Goal: Check status: Check status

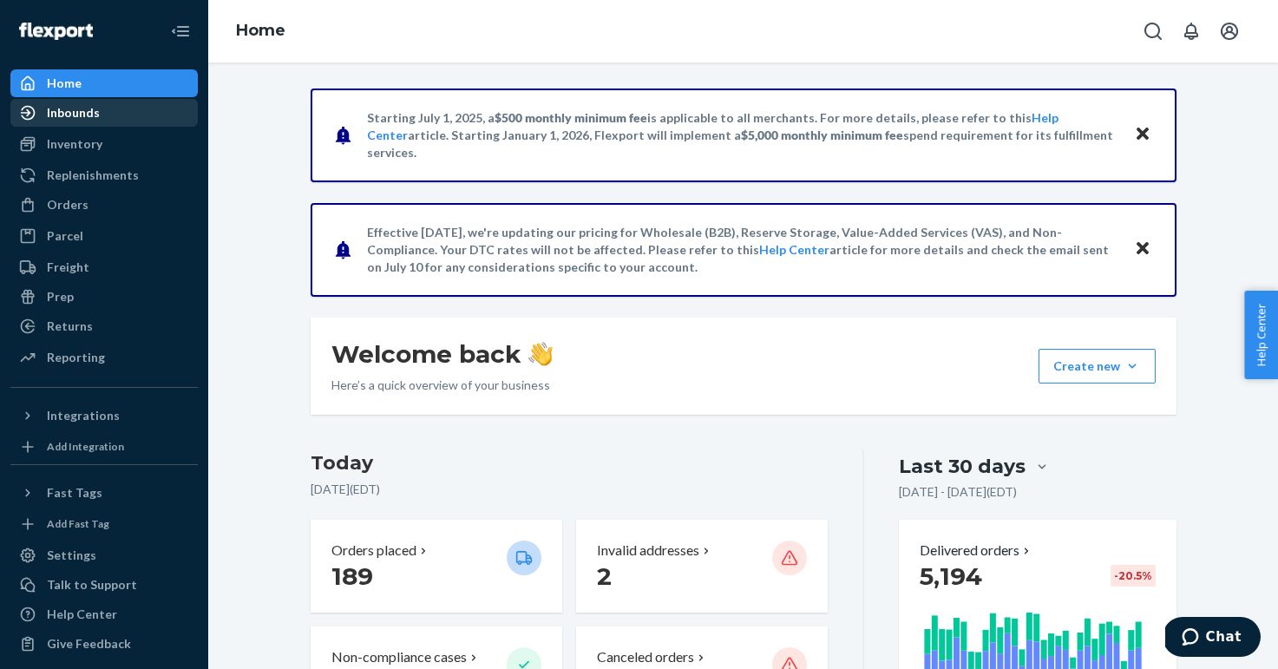
click at [101, 114] on div "Inbounds" at bounding box center [104, 113] width 184 height 24
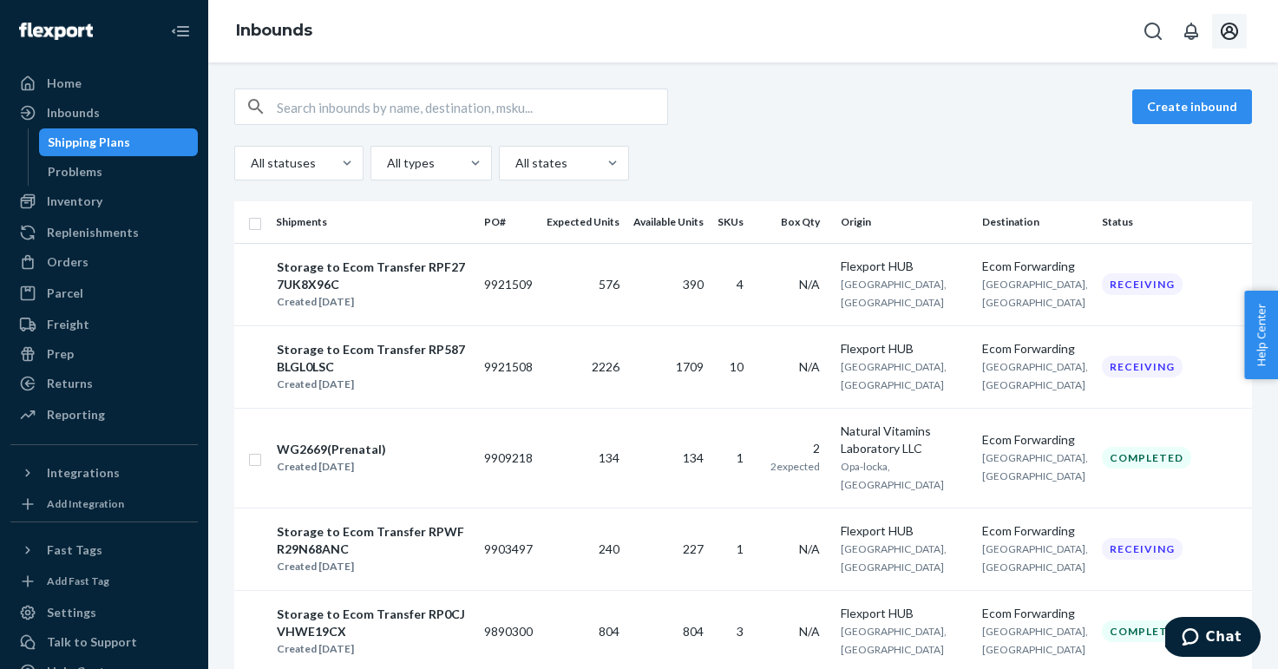
click at [1224, 31] on icon "Open account menu" at bounding box center [1229, 31] width 21 height 21
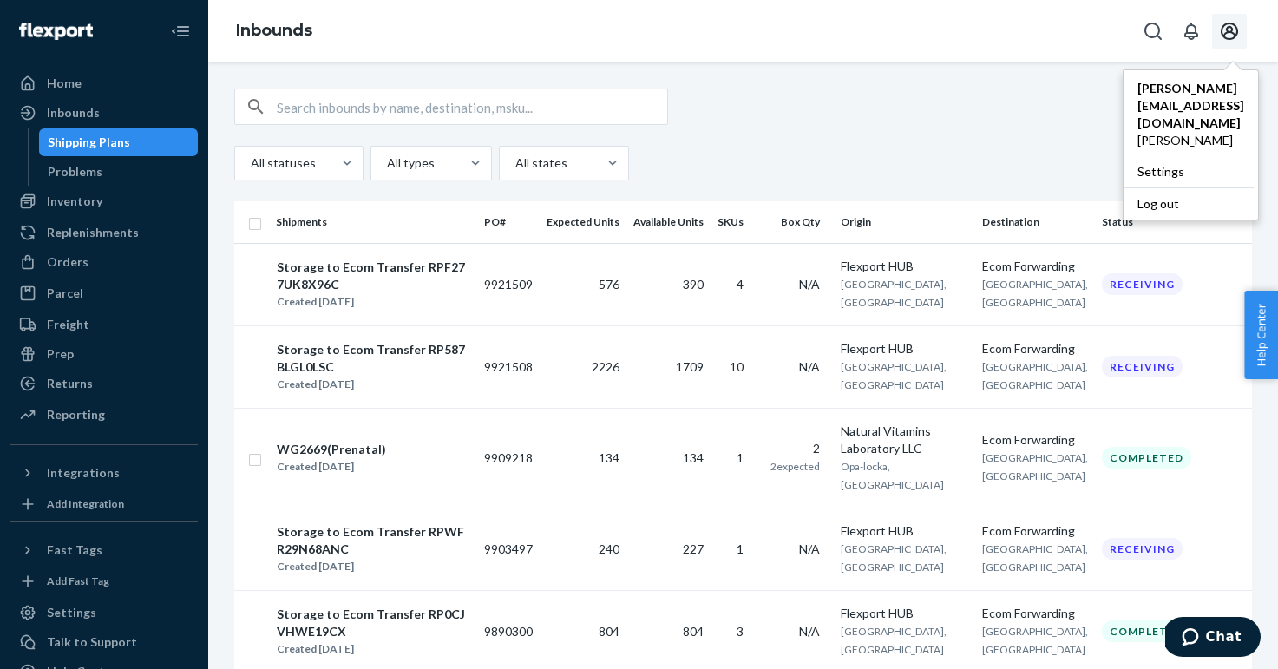
click at [457, 111] on input "text" at bounding box center [472, 106] width 390 height 35
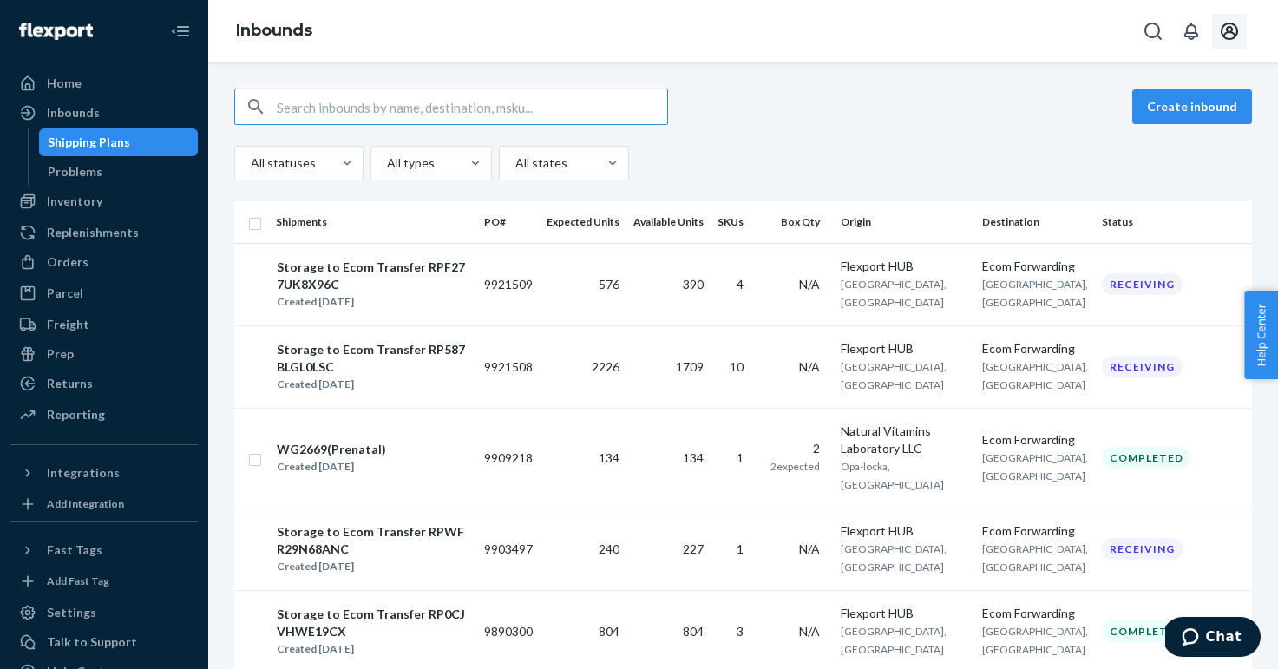
click at [457, 111] on input "text" at bounding box center [472, 106] width 390 height 35
paste input "9903497"
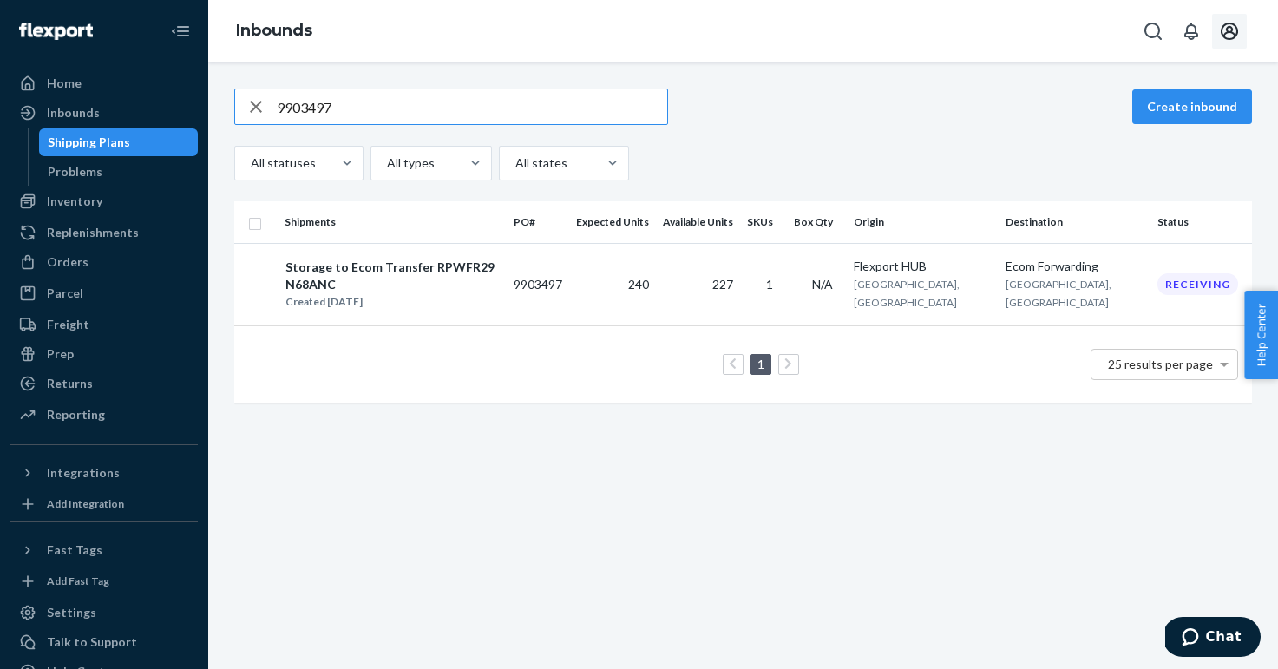
click at [523, 90] on input "9903497" at bounding box center [472, 106] width 390 height 35
paste input "21509"
click at [507, 111] on input "9921509" at bounding box center [472, 106] width 390 height 35
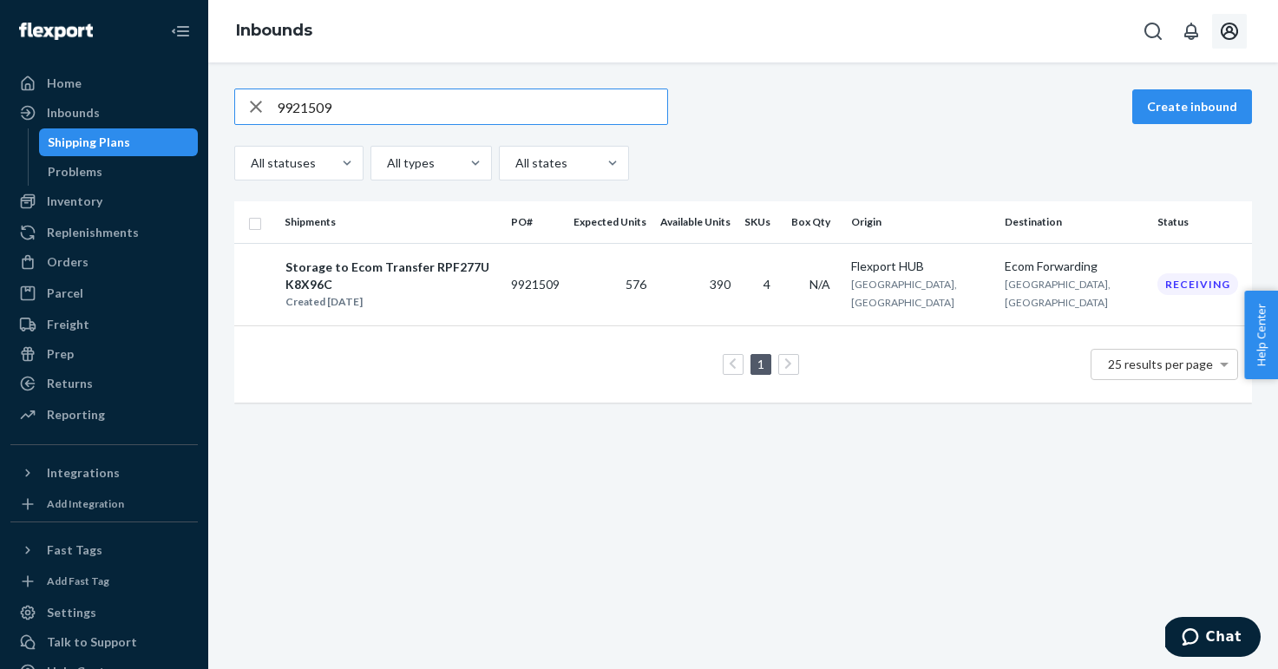
click at [507, 111] on input "9921509" at bounding box center [472, 106] width 390 height 35
paste input "8"
click at [424, 127] on div "9921508 Create inbound All statuses All types All states" at bounding box center [743, 135] width 1018 height 92
click at [425, 102] on input "9921508" at bounding box center [472, 106] width 390 height 35
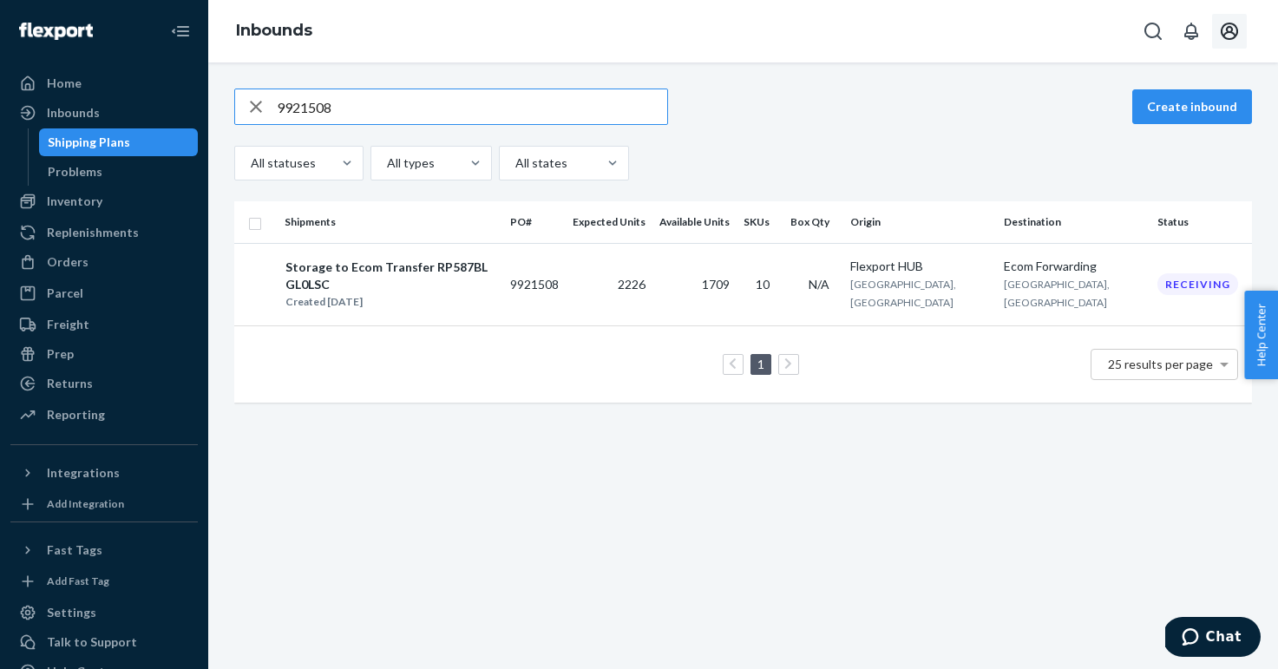
paste input "861569"
type input "9861569"
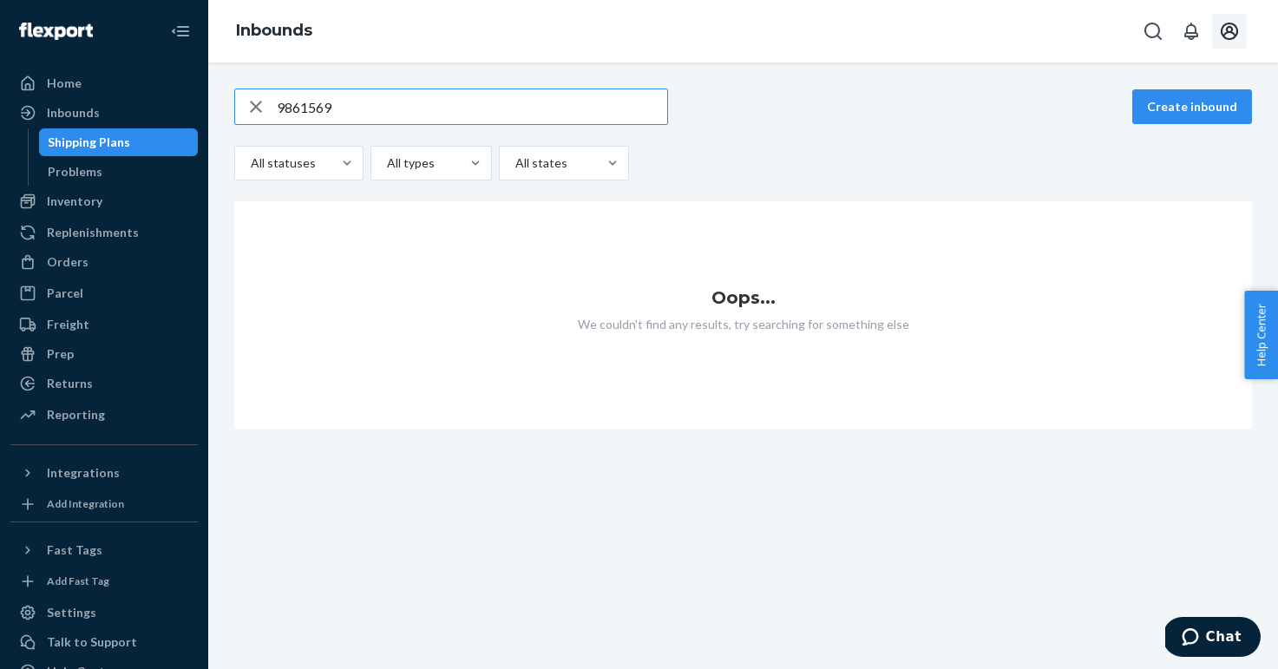
click at [1241, 34] on button "Open account menu" at bounding box center [1229, 31] width 35 height 35
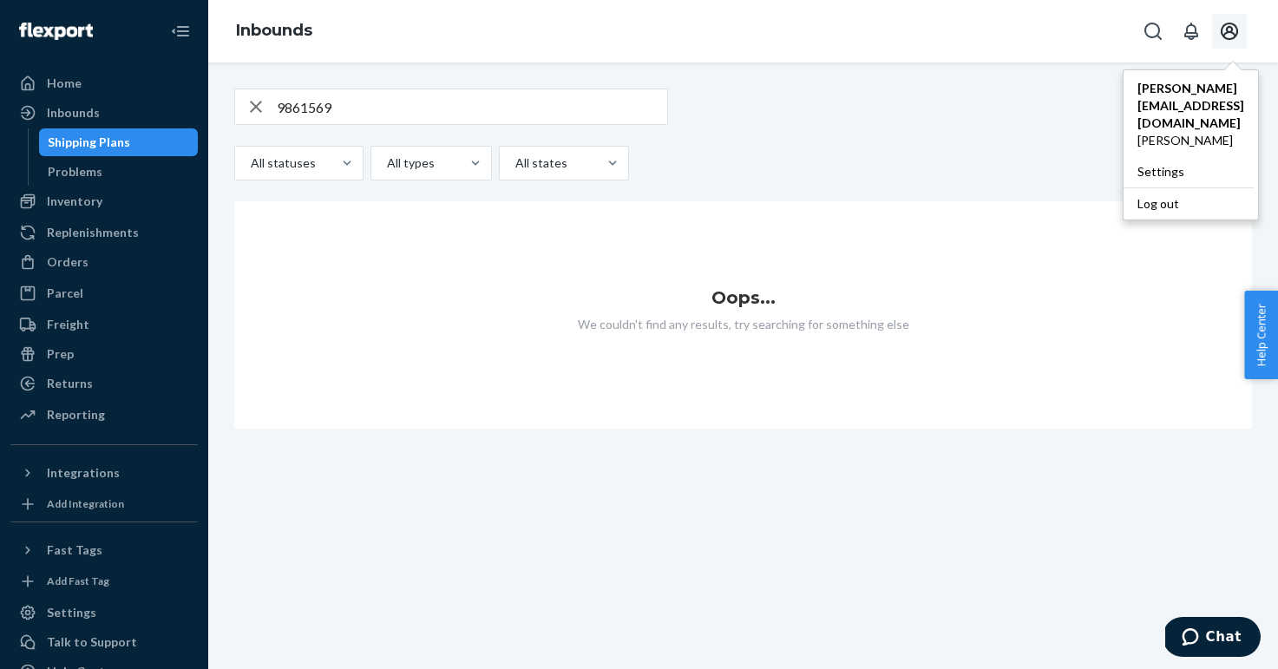
click at [1241, 34] on button "Open account menu" at bounding box center [1229, 31] width 35 height 35
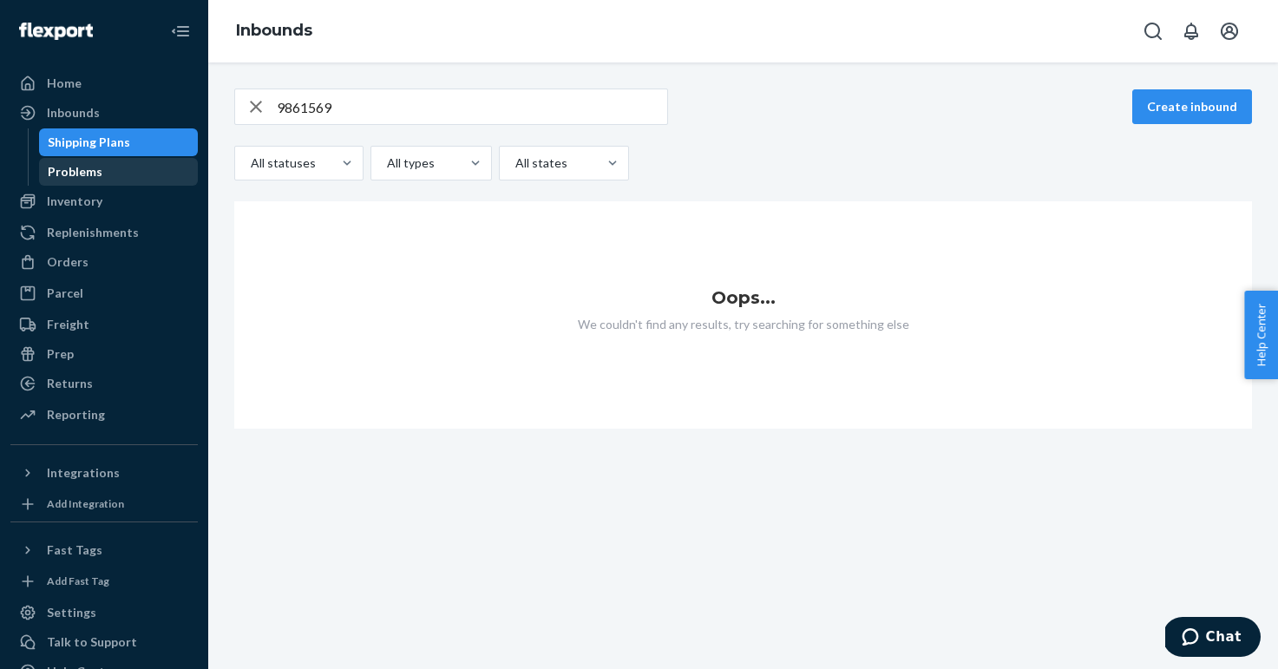
click at [111, 180] on div "Problems" at bounding box center [119, 172] width 156 height 24
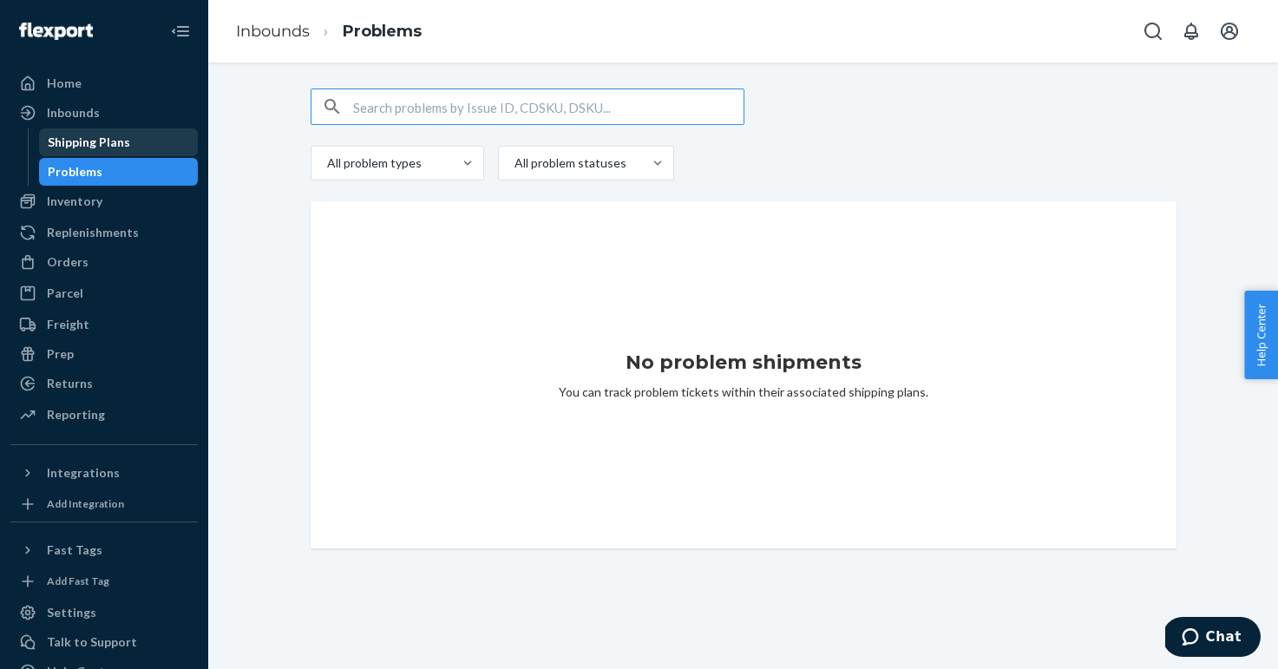
click at [123, 142] on div "Shipping Plans" at bounding box center [89, 142] width 82 height 17
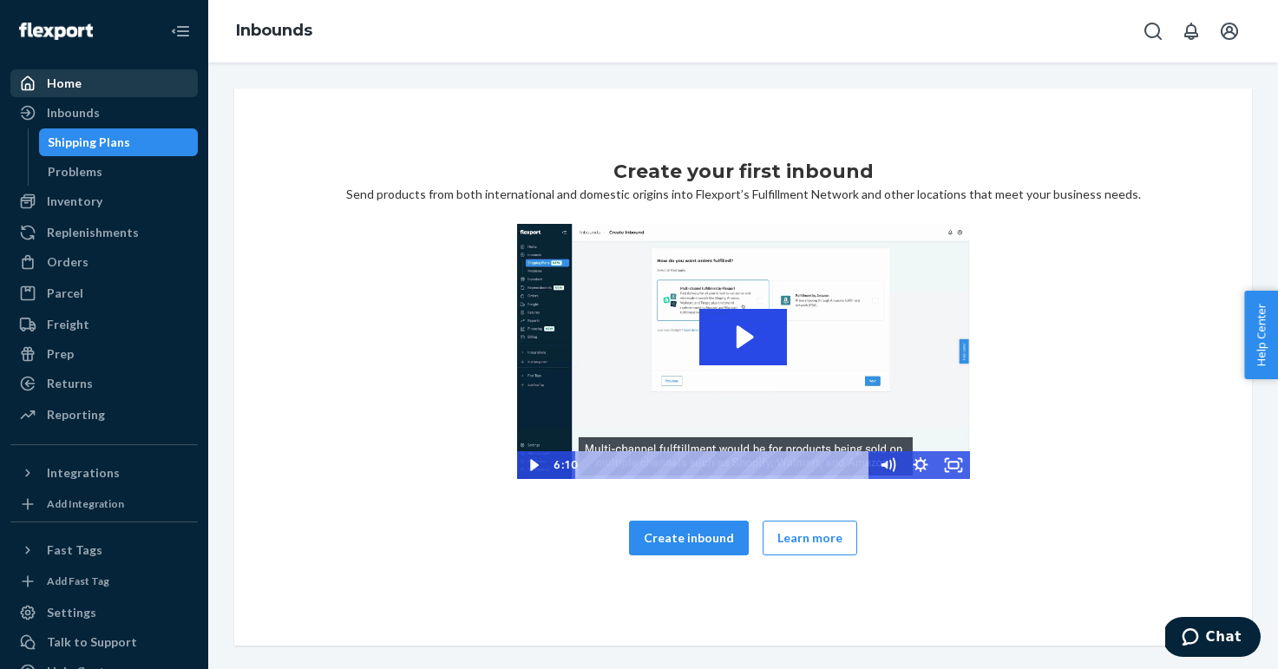
click at [102, 89] on div "Home" at bounding box center [104, 83] width 184 height 24
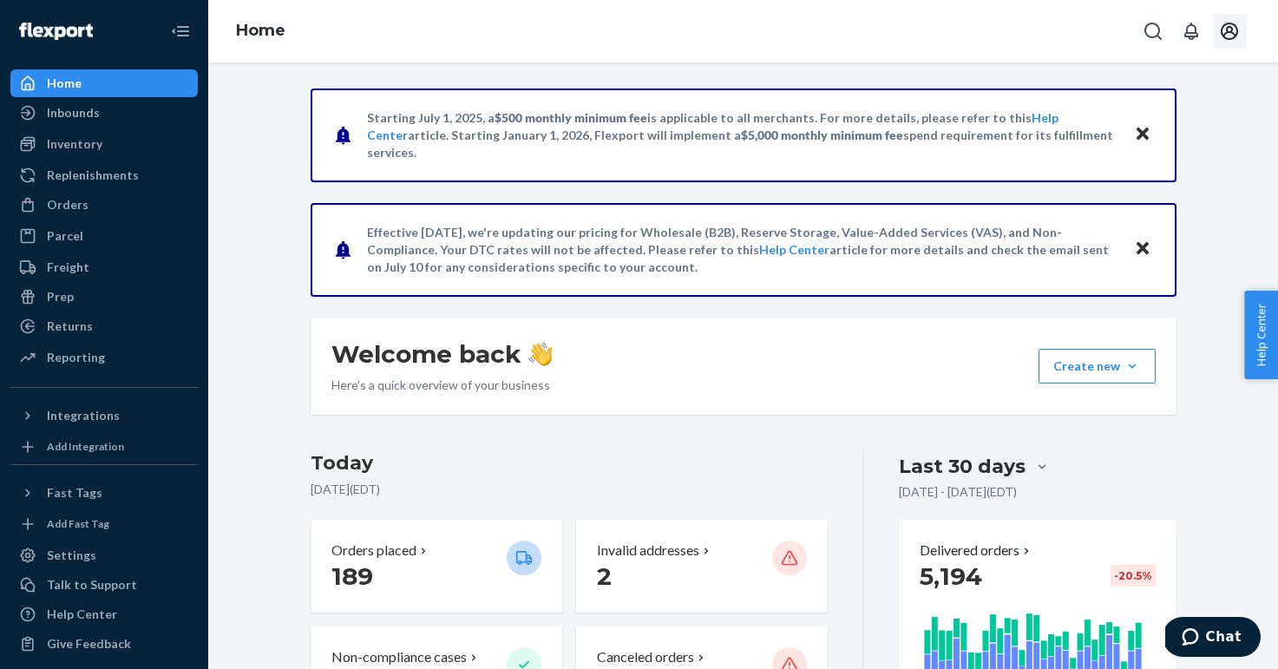
click at [1229, 34] on icon "Open account menu" at bounding box center [1229, 31] width 21 height 21
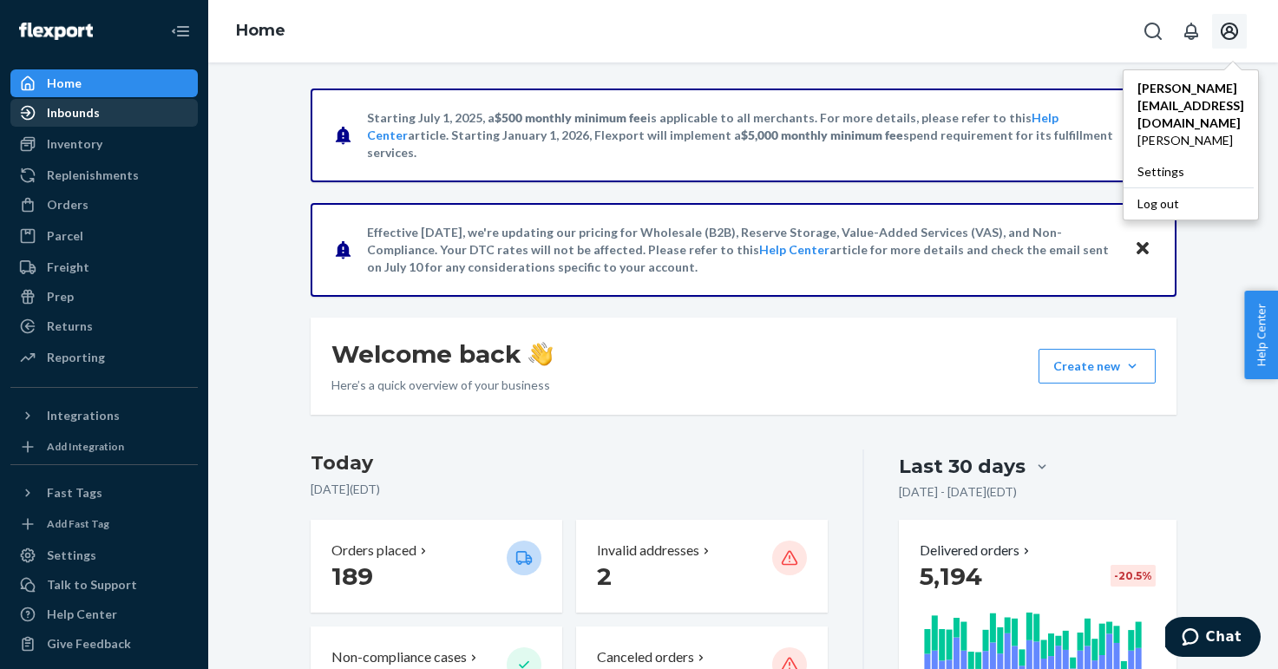
click at [142, 116] on div "Inbounds" at bounding box center [104, 113] width 184 height 24
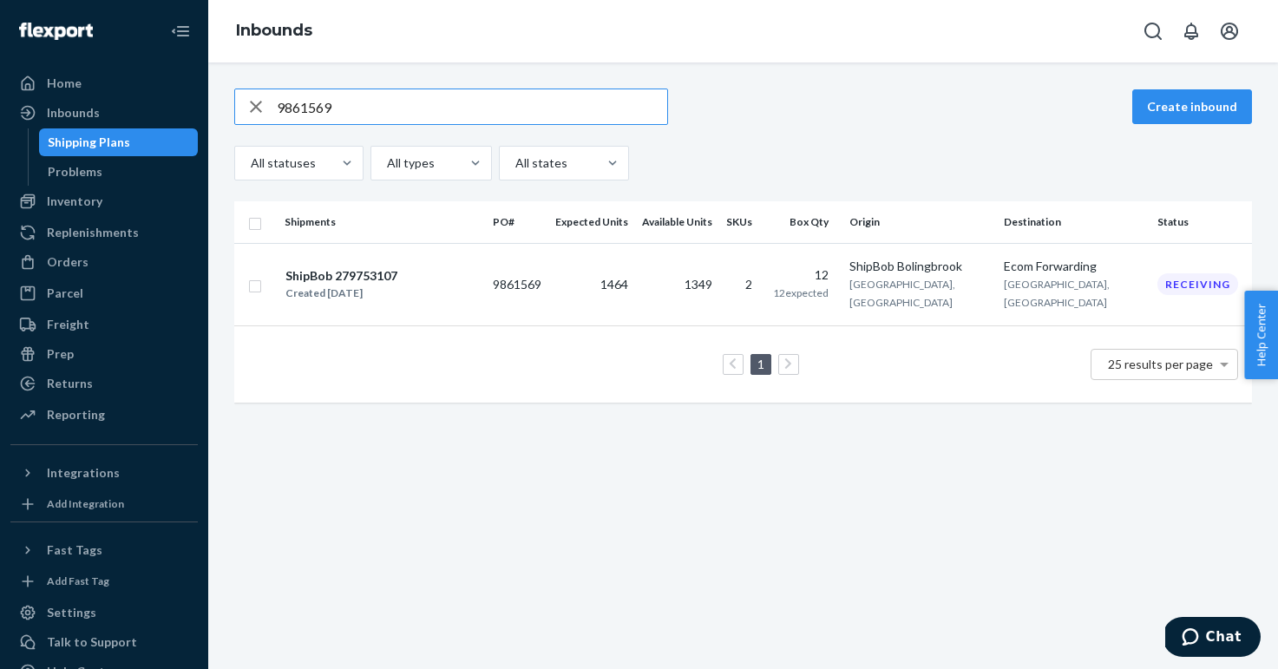
type input "9861569"
click at [1230, 29] on icon "Open account menu" at bounding box center [1229, 31] width 21 height 21
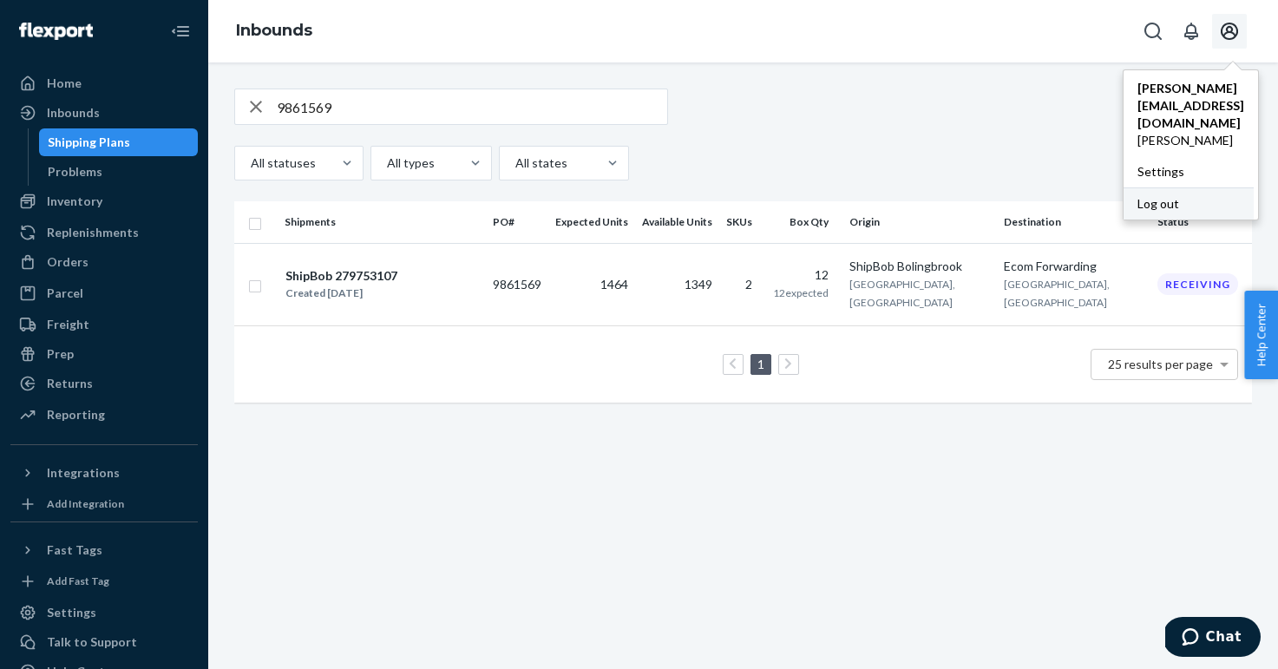
click at [1124, 187] on div "Log out" at bounding box center [1189, 203] width 130 height 32
